Goal: Information Seeking & Learning: Learn about a topic

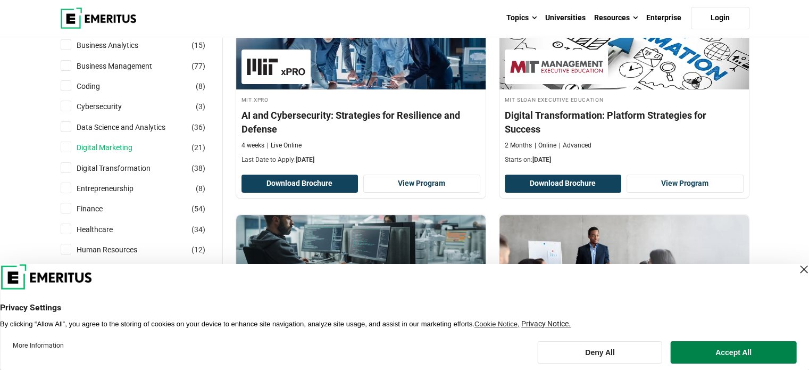
click at [105, 148] on link "Digital Marketing" at bounding box center [115, 147] width 77 height 12
checkbox input "true"
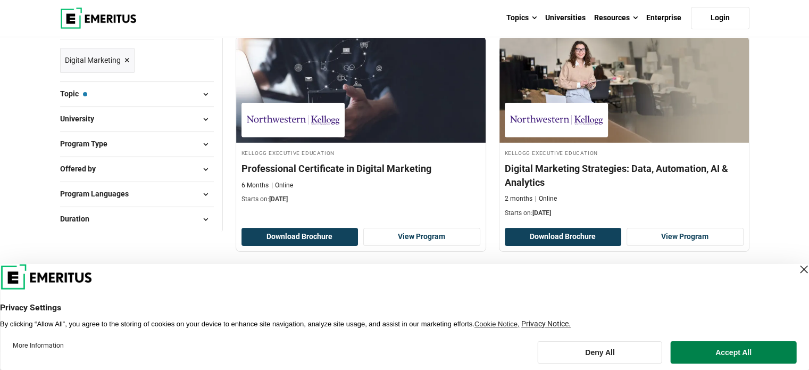
click at [796, 270] on div "Close Layer" at bounding box center [803, 269] width 15 height 15
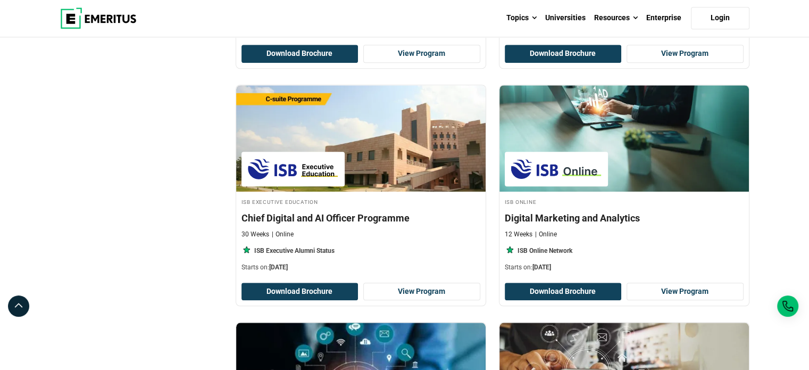
scroll to position [1010, 0]
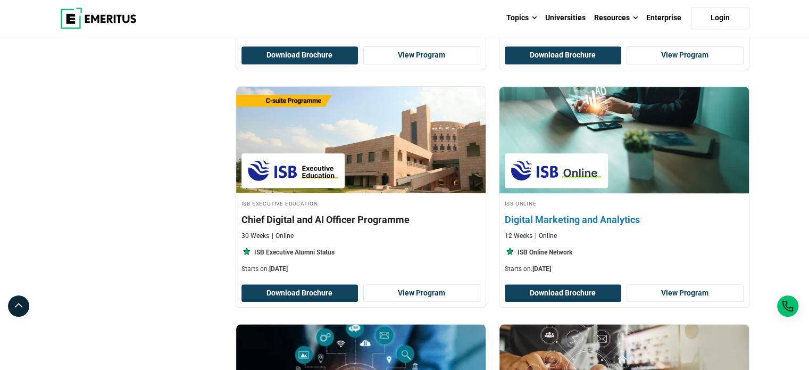
click at [565, 158] on img at bounding box center [556, 170] width 93 height 24
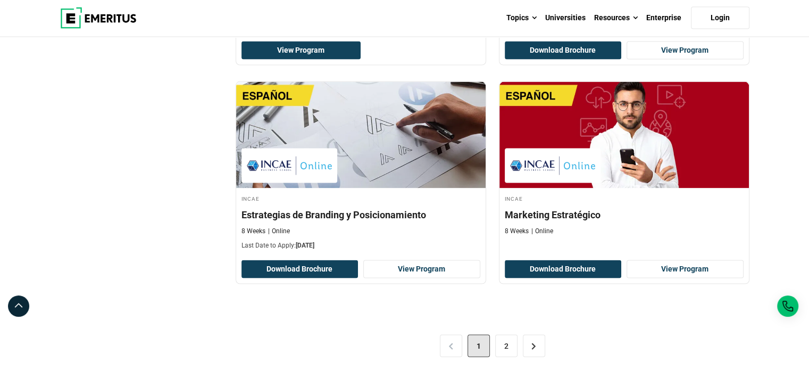
scroll to position [2180, 0]
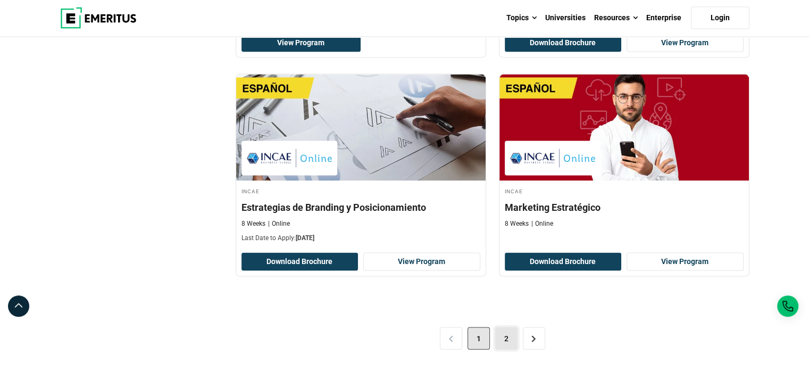
click at [514, 334] on link "2" at bounding box center [506, 338] width 22 height 22
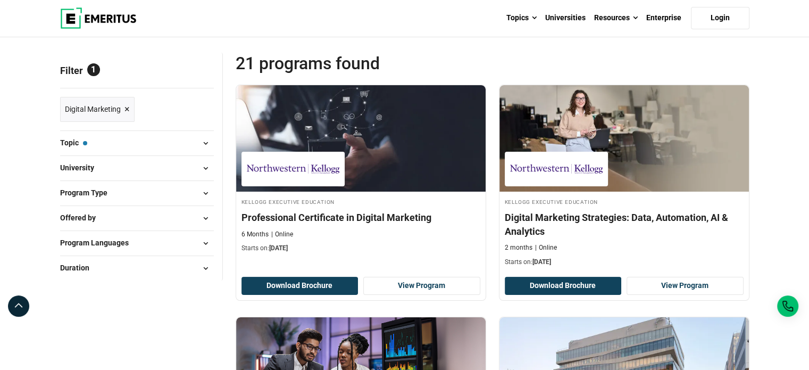
scroll to position [106, 0]
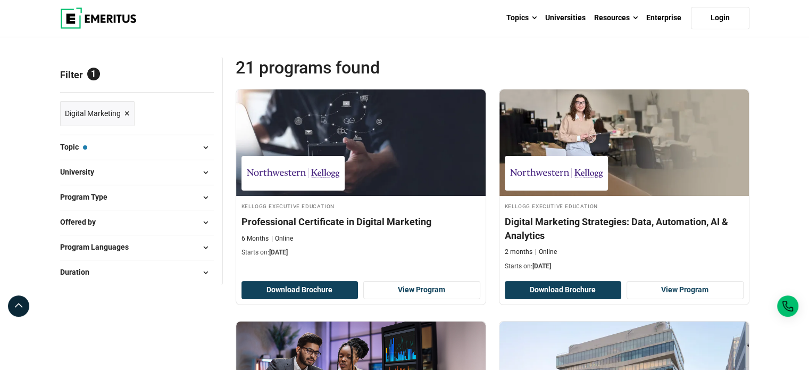
click at [143, 142] on button "Topic — Digital Marketing" at bounding box center [137, 147] width 154 height 16
click at [200, 148] on span at bounding box center [206, 147] width 16 height 16
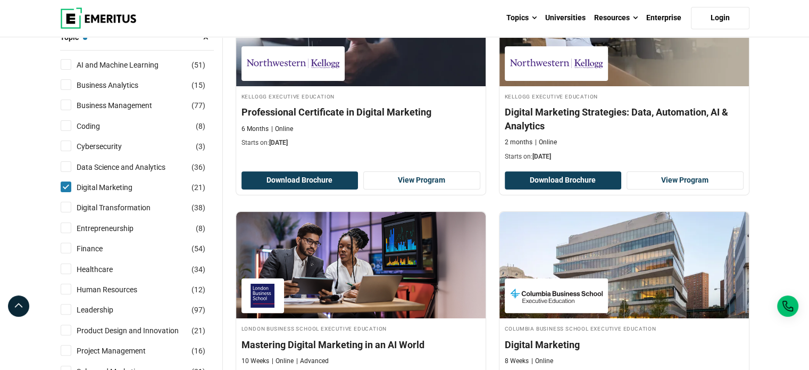
scroll to position [213, 0]
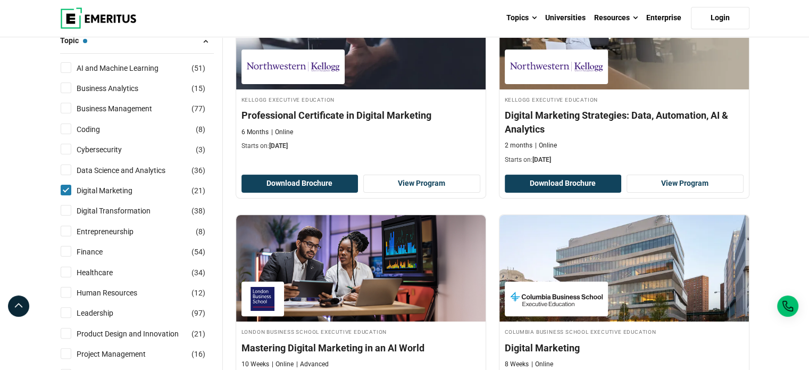
click at [68, 186] on input "Digital Marketing ( 21 )" at bounding box center [66, 189] width 11 height 11
checkbox input "false"
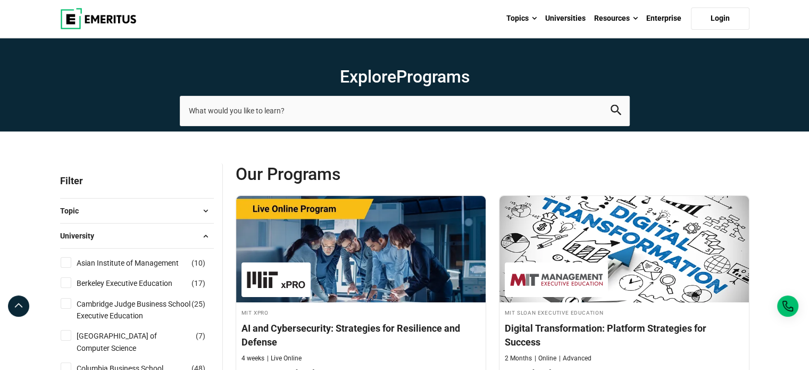
click at [100, 212] on button "Topic" at bounding box center [137, 211] width 154 height 16
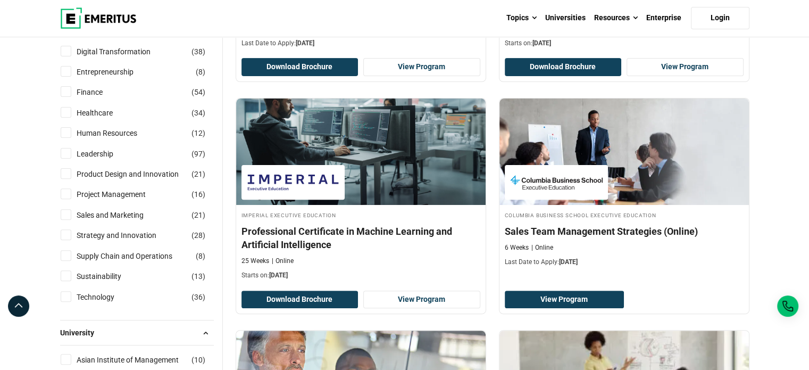
scroll to position [319, 0]
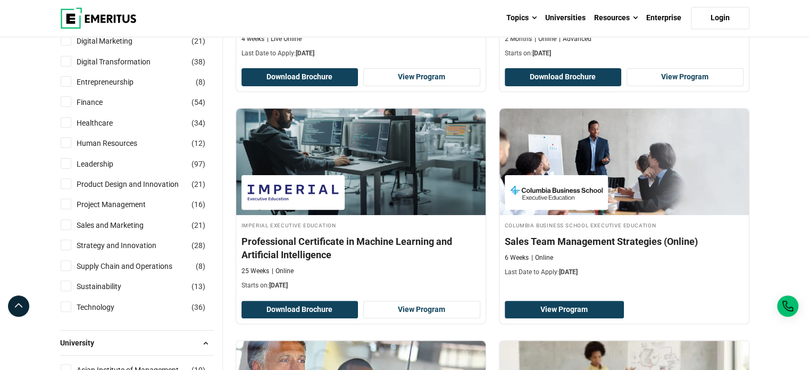
click at [64, 246] on input "Strategy and Innovation ( 28 )" at bounding box center [66, 244] width 11 height 11
checkbox input "true"
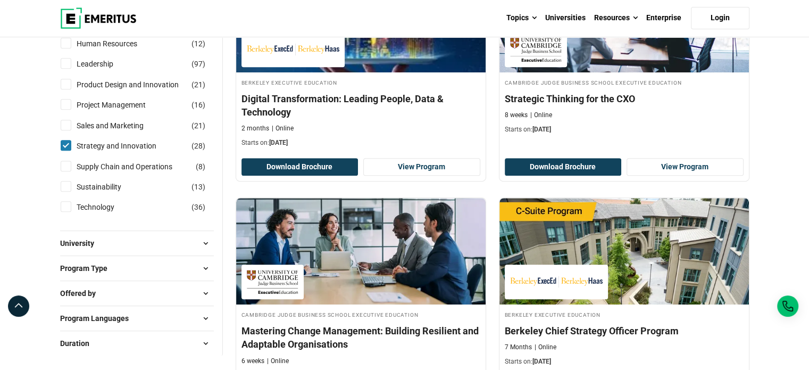
scroll to position [319, 0]
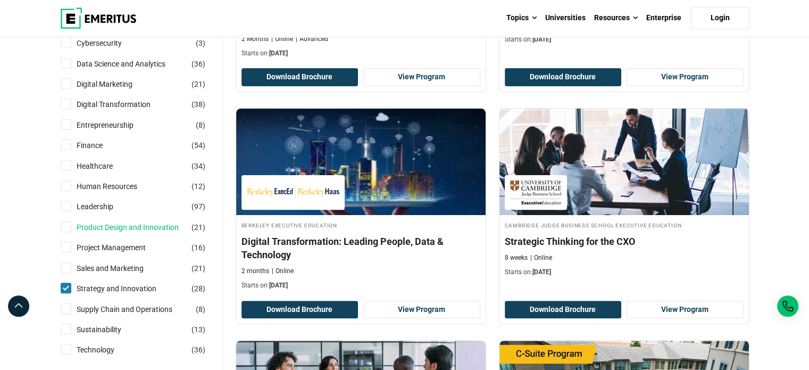
click at [128, 224] on link "Product Design and Innovation" at bounding box center [138, 227] width 123 height 12
checkbox input "true"
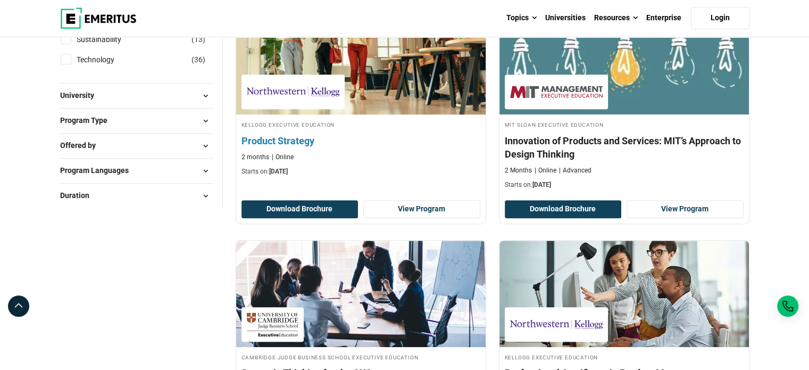
drag, startPoint x: 400, startPoint y: 70, endPoint x: 399, endPoint y: 78, distance: 8.0
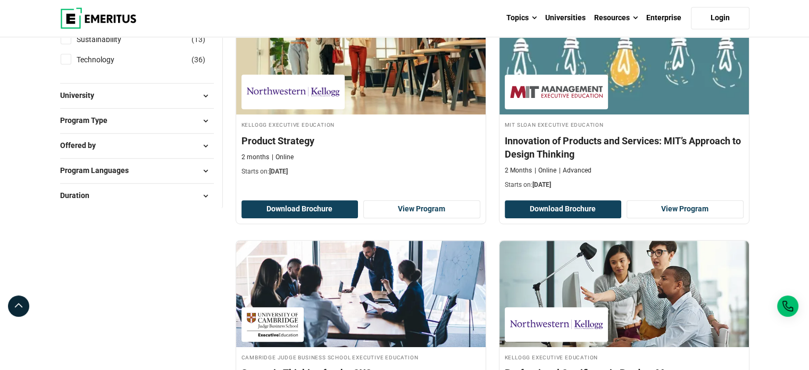
scroll to position [585, 0]
